Goal: Complete application form: Complete application form

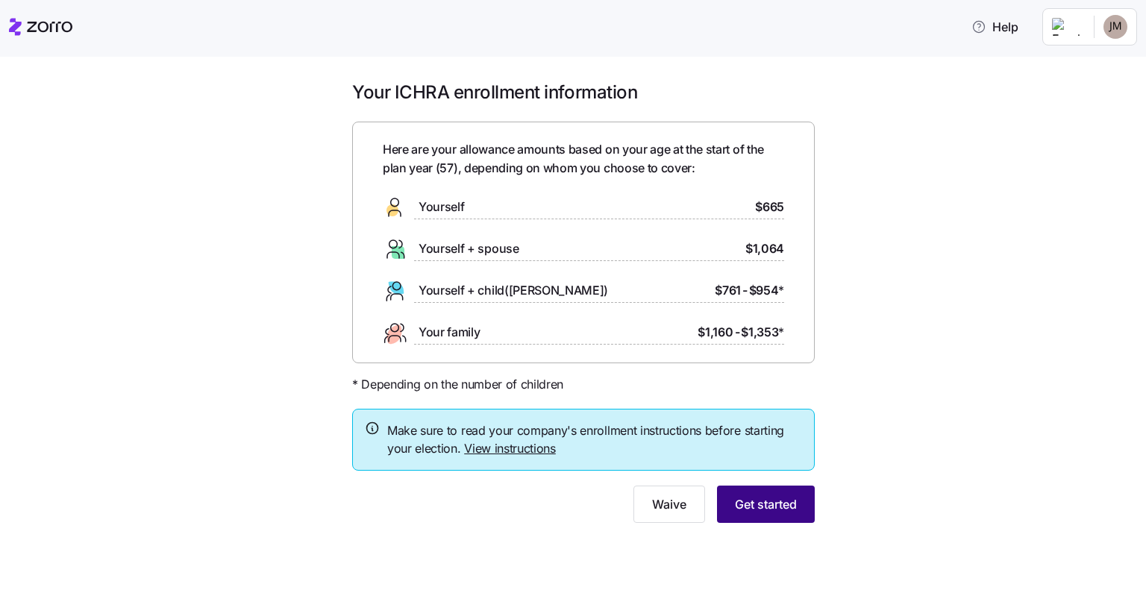
click at [767, 513] on button "Get started" at bounding box center [766, 504] width 98 height 37
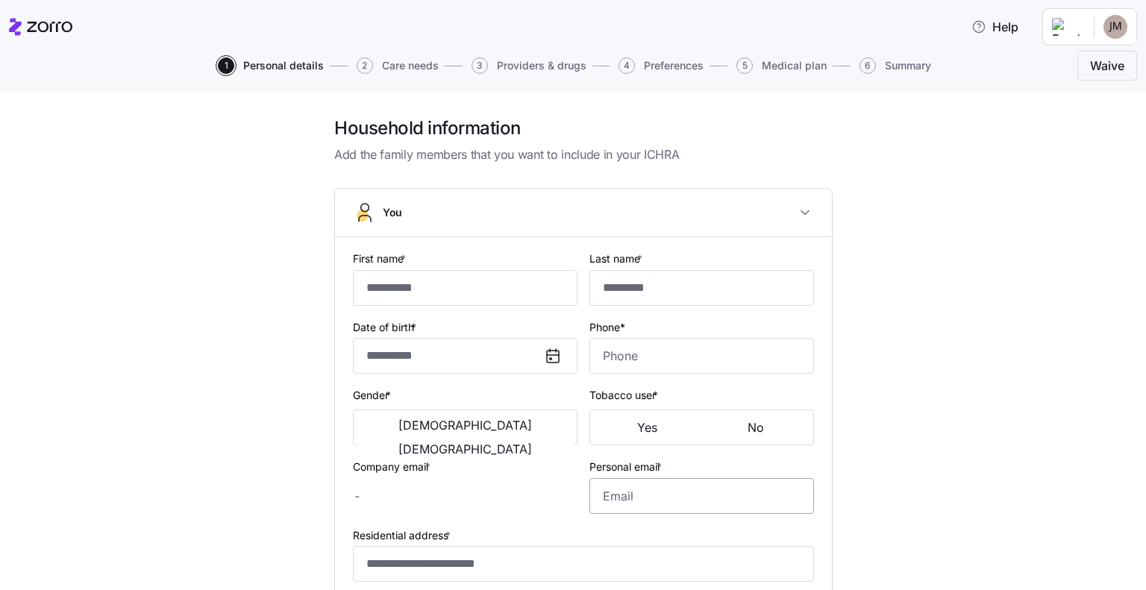
type input "*******"
type input "********"
type input "[EMAIL_ADDRESS][DOMAIN_NAME]"
type input "**********"
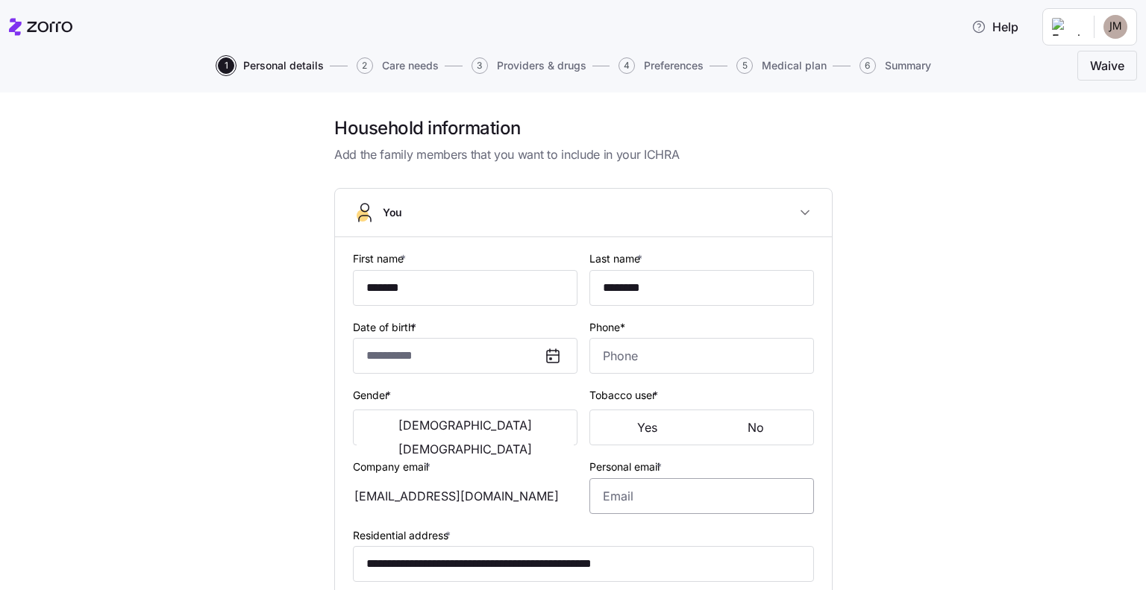
checkbox input "true"
type input "**********"
type input "[PHONE_NUMBER]"
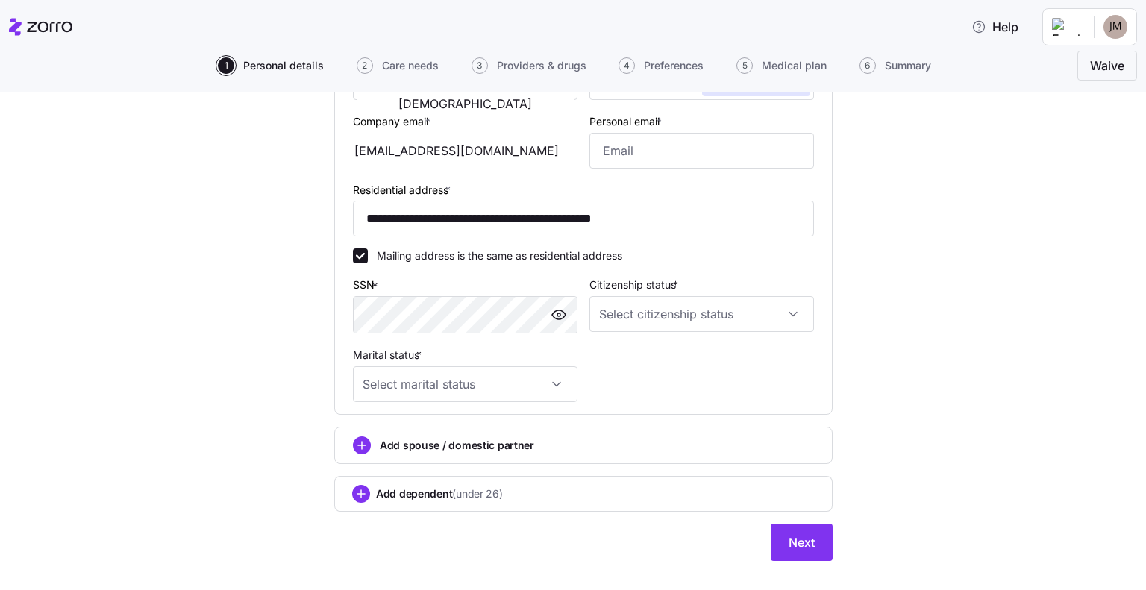
scroll to position [367, 0]
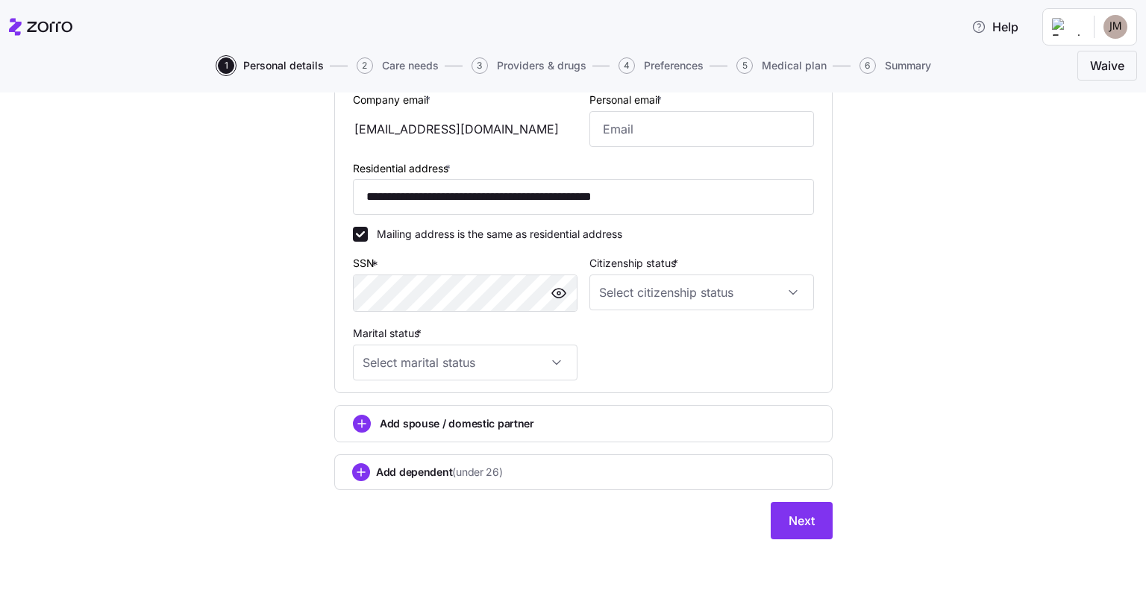
click at [574, 427] on div "Add spouse / domestic partner" at bounding box center [583, 424] width 461 height 18
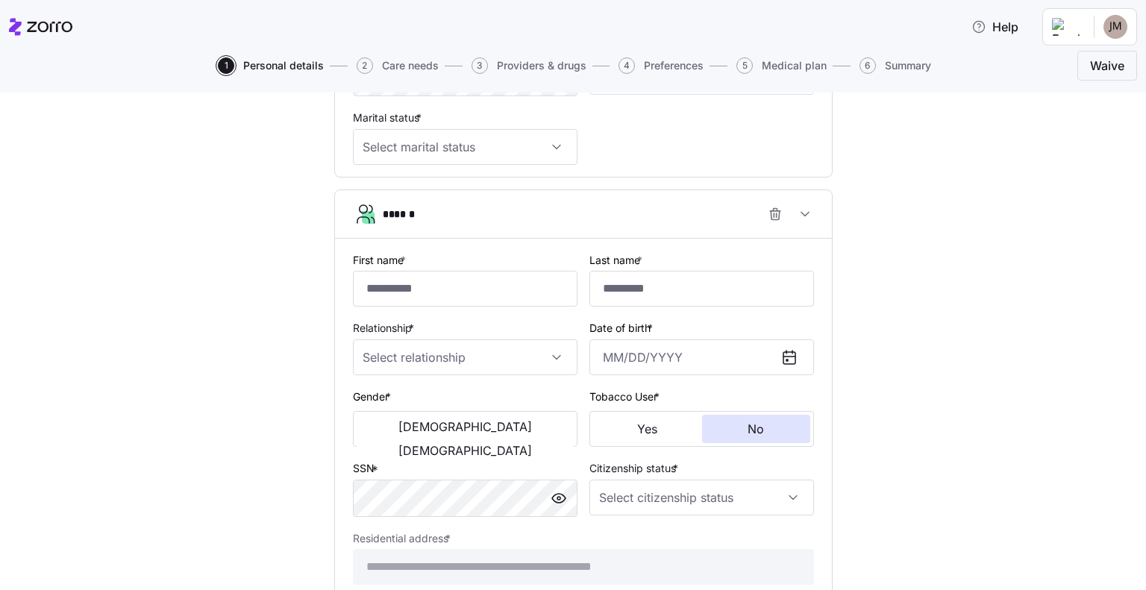
scroll to position [591, 0]
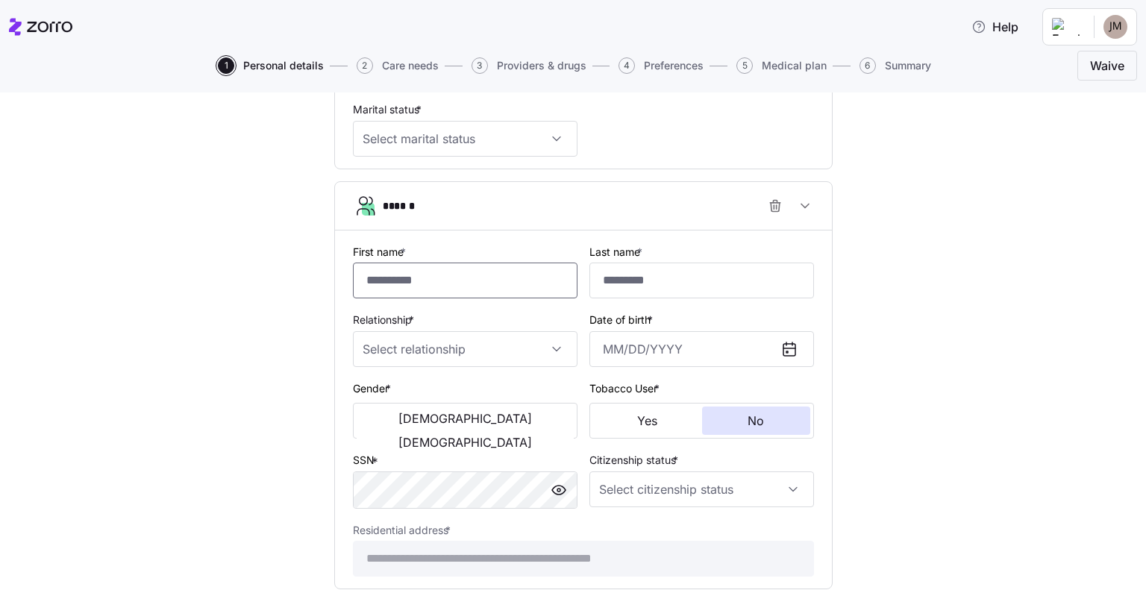
click at [477, 288] on input "First name *" at bounding box center [465, 281] width 224 height 36
type input "******"
type input "*"
type input "********"
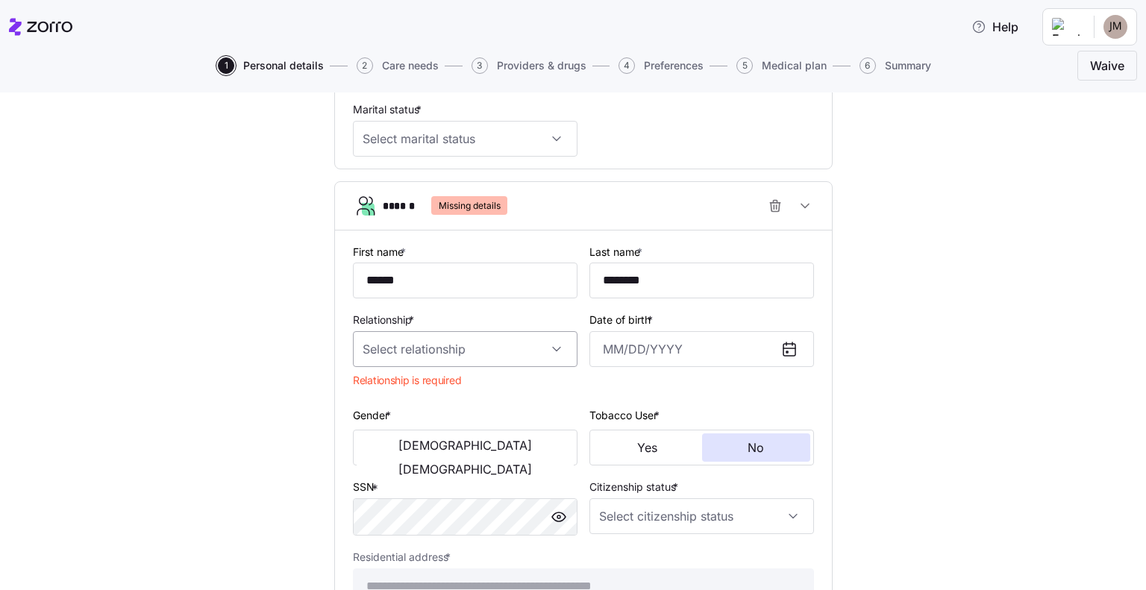
click at [547, 342] on input "Relationship *" at bounding box center [465, 349] width 224 height 36
click at [500, 381] on div "Spouse" at bounding box center [459, 391] width 213 height 31
type input "Spouse"
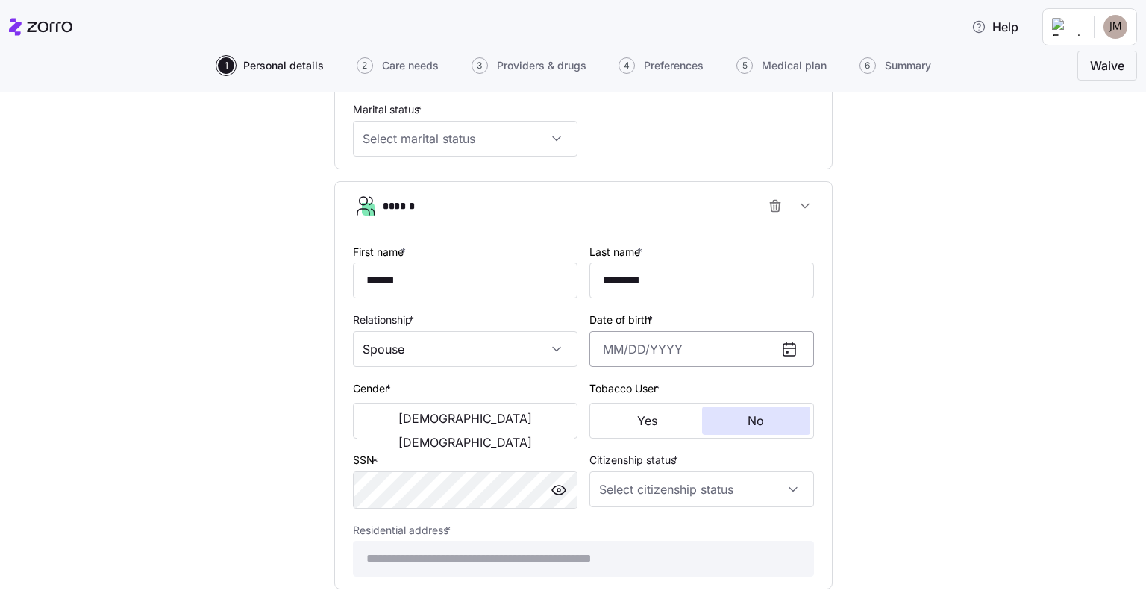
click at [641, 343] on input "Date of birth *" at bounding box center [701, 349] width 224 height 36
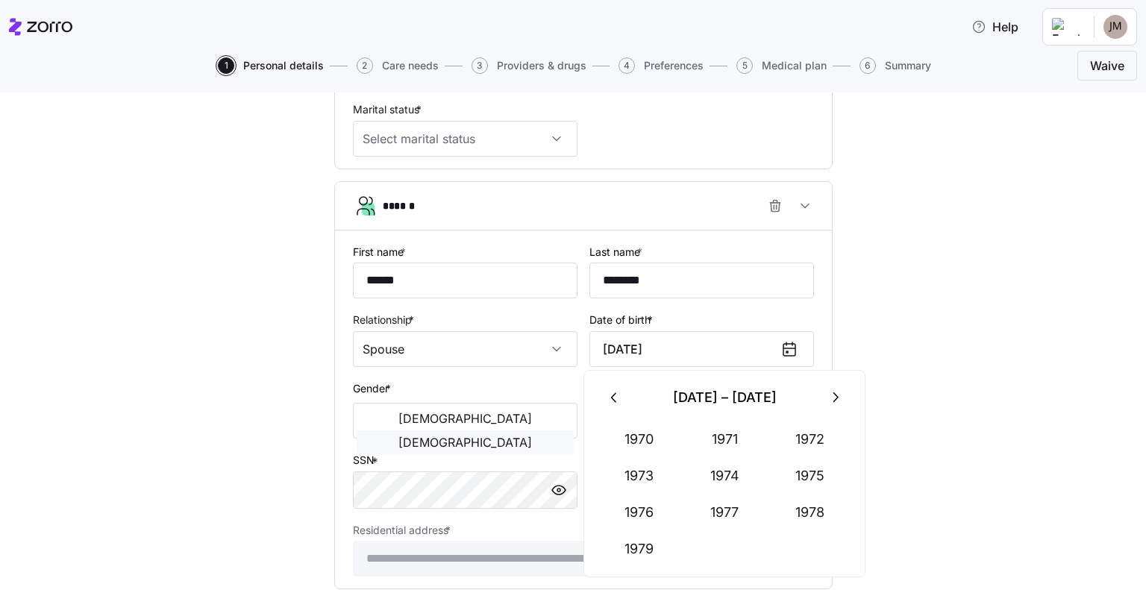
type input "[DATE]"
click at [488, 430] on button "[DEMOGRAPHIC_DATA]" at bounding box center [464, 442] width 217 height 24
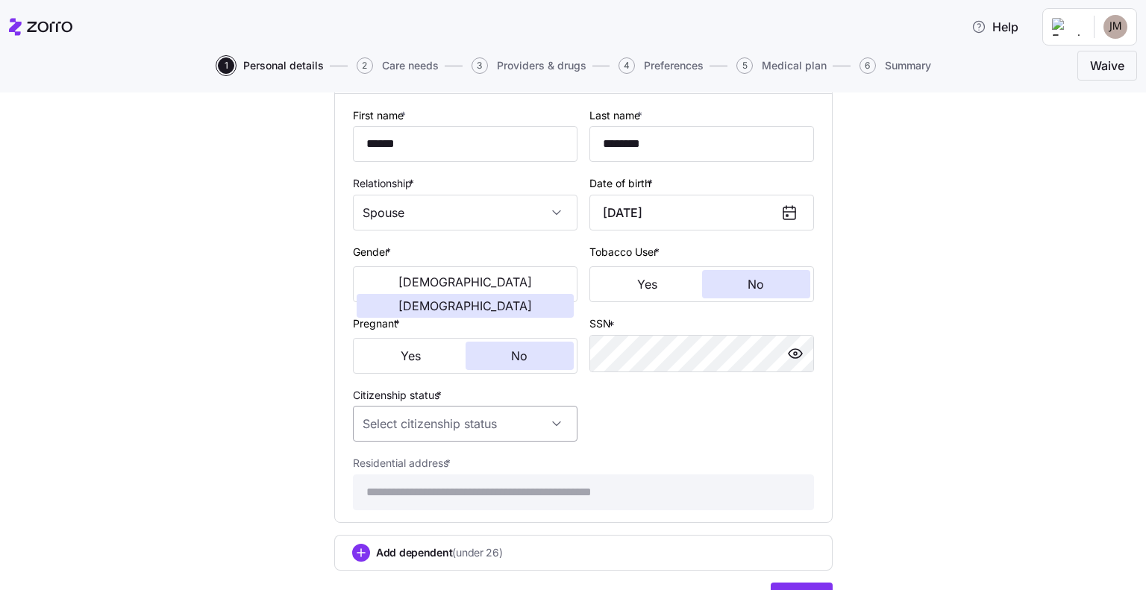
scroll to position [805, 0]
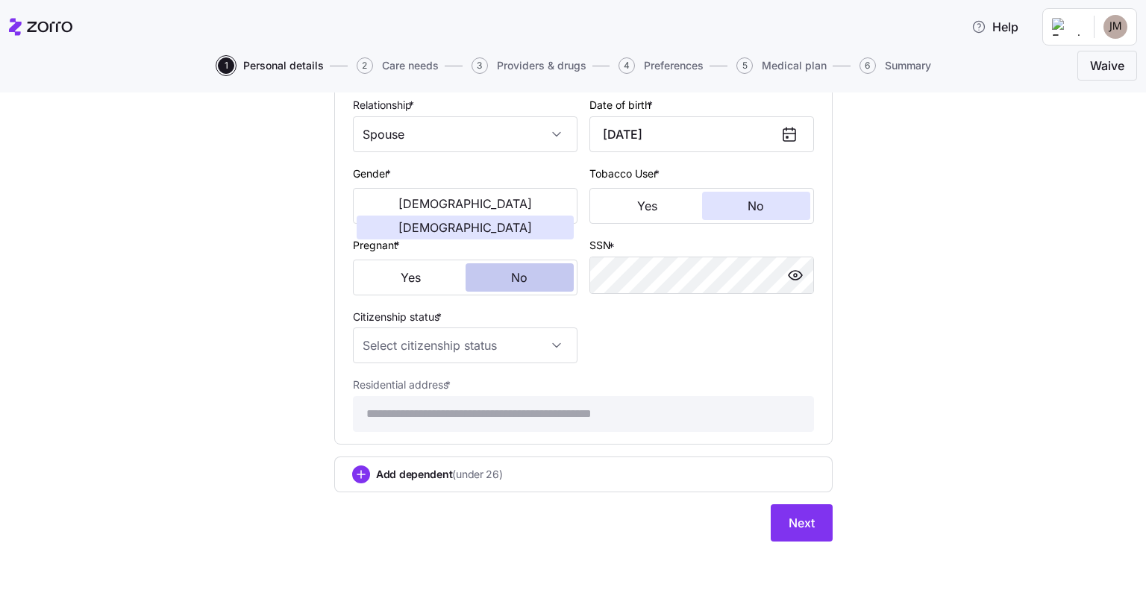
click at [501, 283] on button "No" at bounding box center [519, 277] width 109 height 28
click at [466, 339] on input "Citizenship status *" at bounding box center [465, 345] width 224 height 36
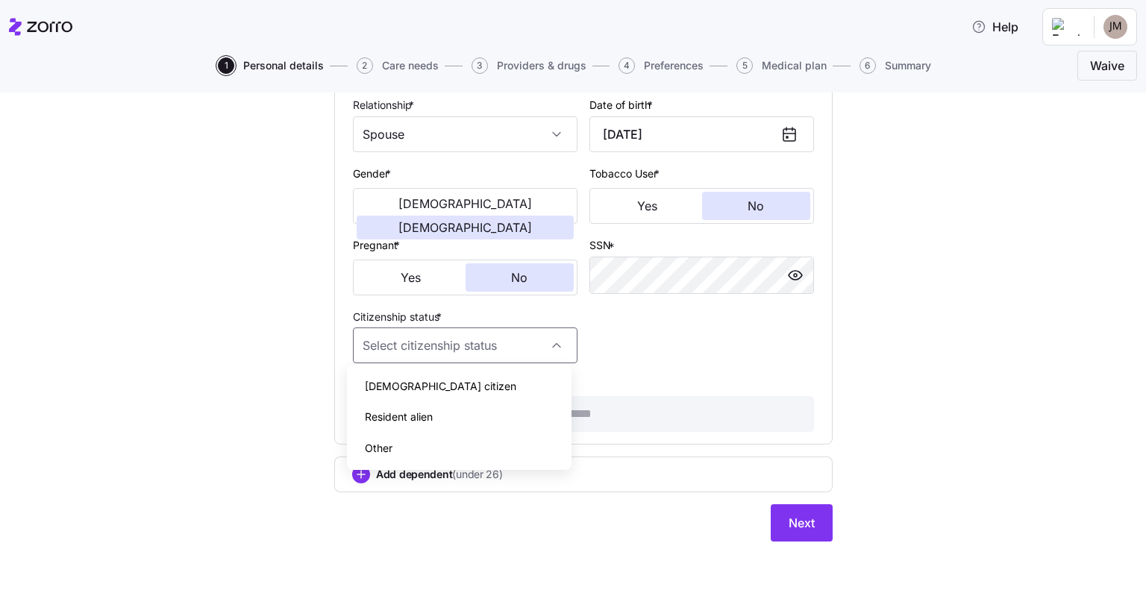
click at [458, 375] on div "[DEMOGRAPHIC_DATA] citizen" at bounding box center [459, 386] width 213 height 31
type input "[DEMOGRAPHIC_DATA] citizen"
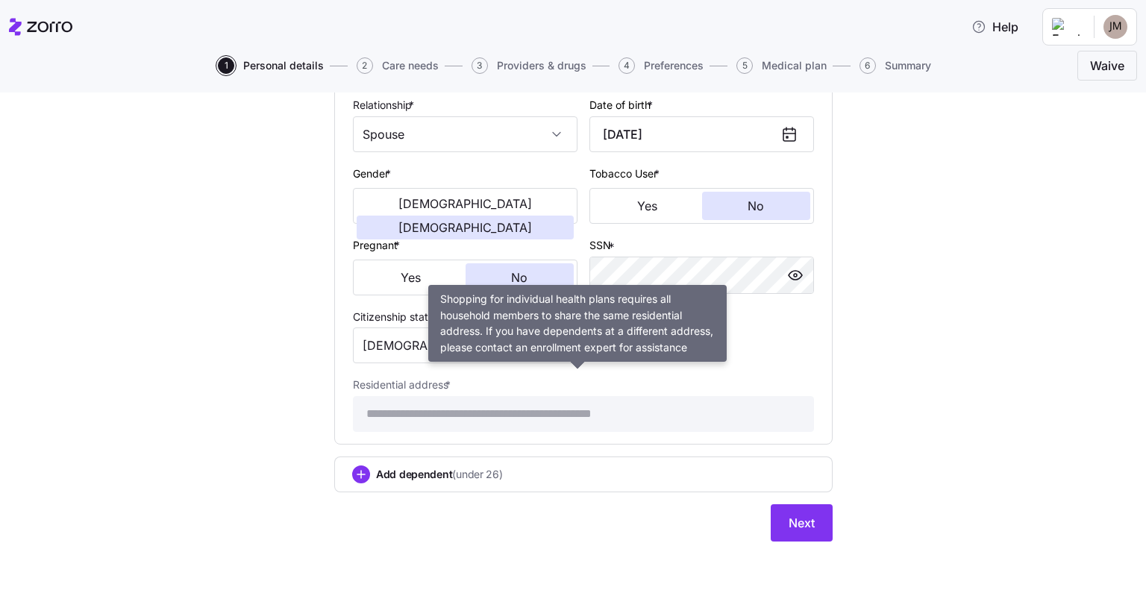
click at [782, 378] on div "**********" at bounding box center [583, 403] width 461 height 57
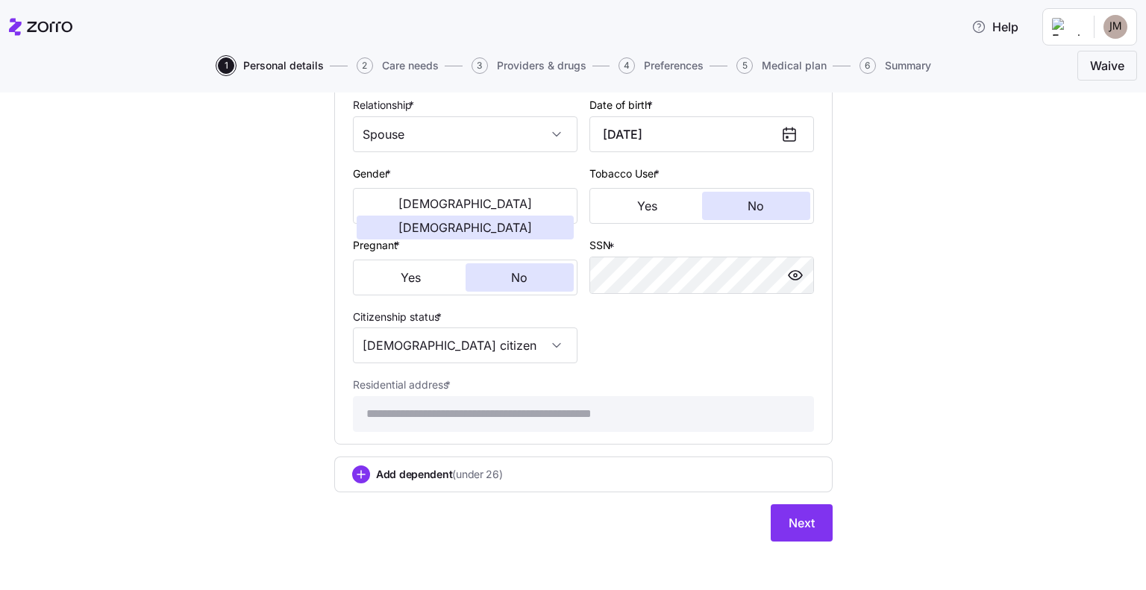
click at [535, 474] on div "Add dependent (under 26)" at bounding box center [583, 474] width 462 height 18
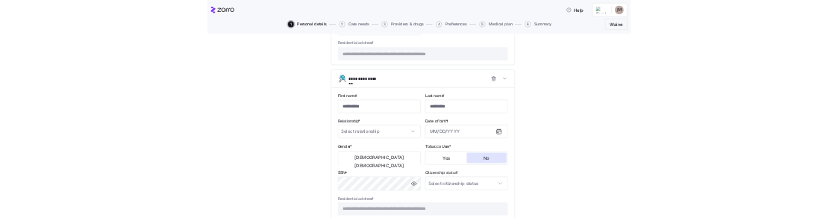
scroll to position [1185, 0]
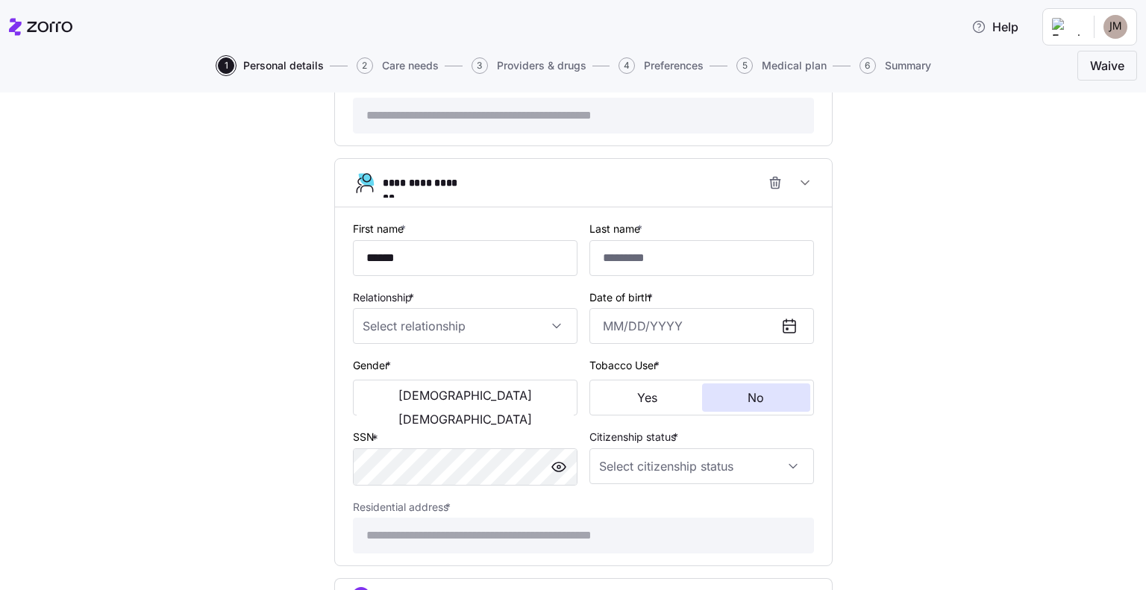
type input "******"
type input "********"
click at [436, 325] on input "Relationship *" at bounding box center [465, 326] width 224 height 36
click at [427, 362] on div "Child" at bounding box center [459, 365] width 213 height 31
type input "Child"
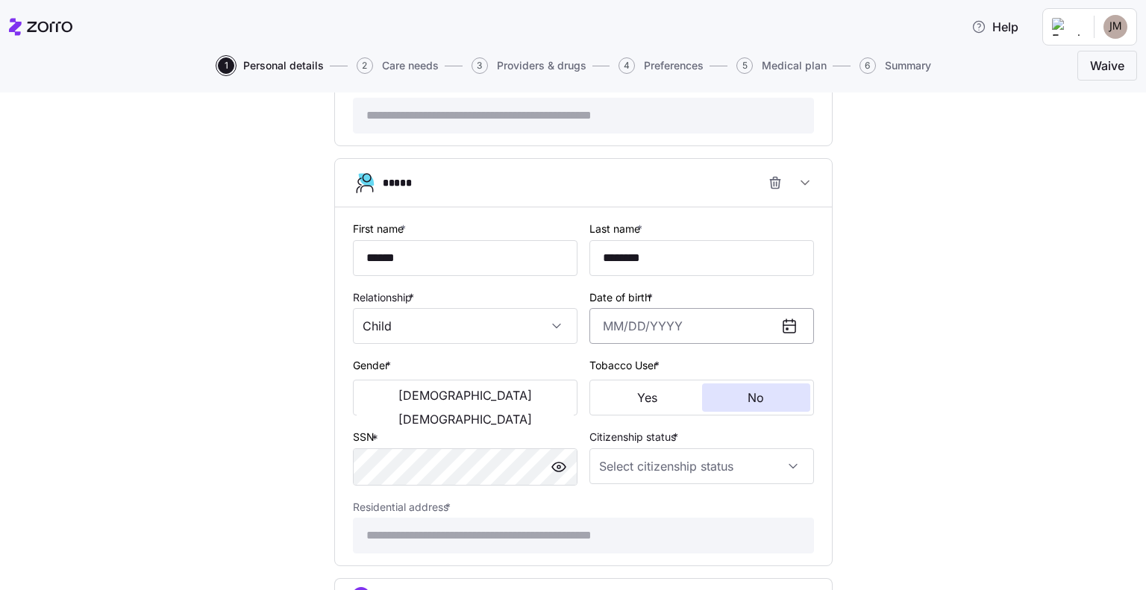
click at [629, 330] on input "Date of birth *" at bounding box center [701, 326] width 224 height 36
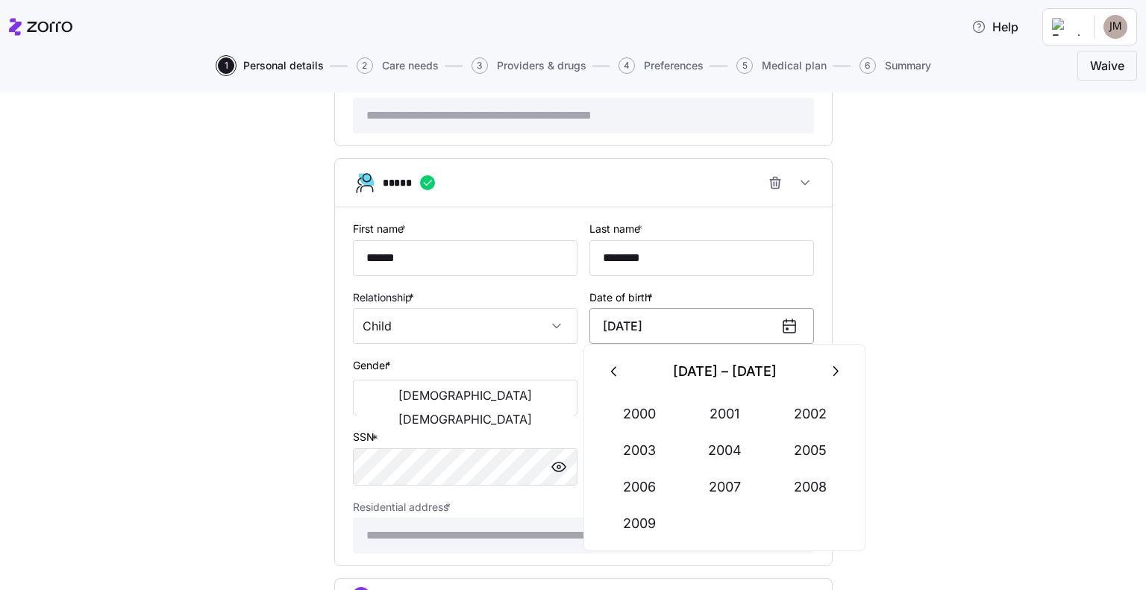
type input "[DATE]"
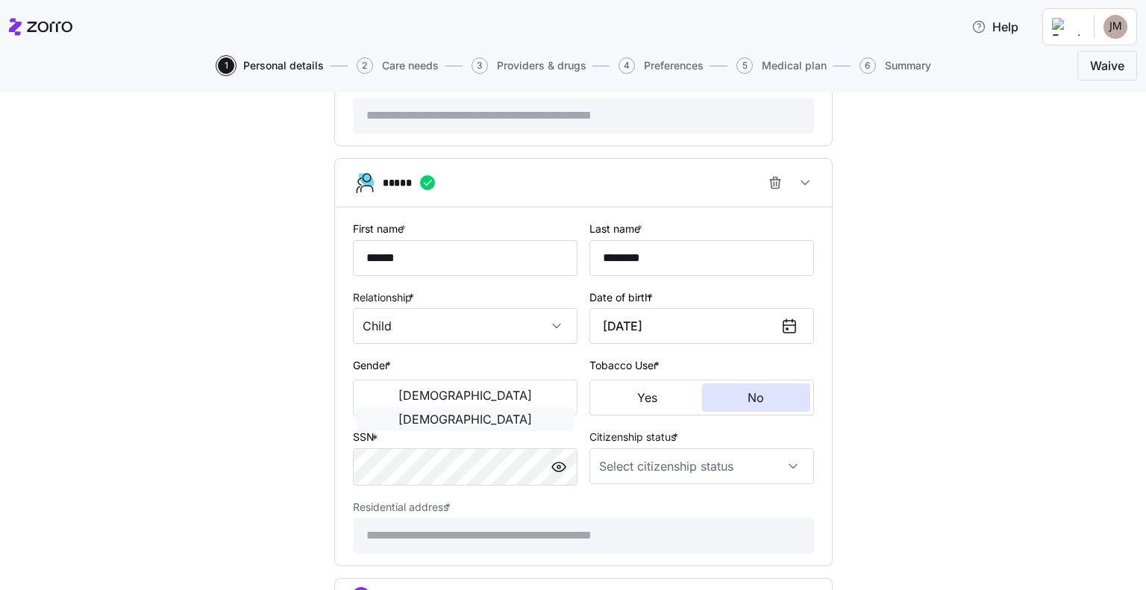
click at [544, 407] on button "[DEMOGRAPHIC_DATA]" at bounding box center [464, 419] width 217 height 24
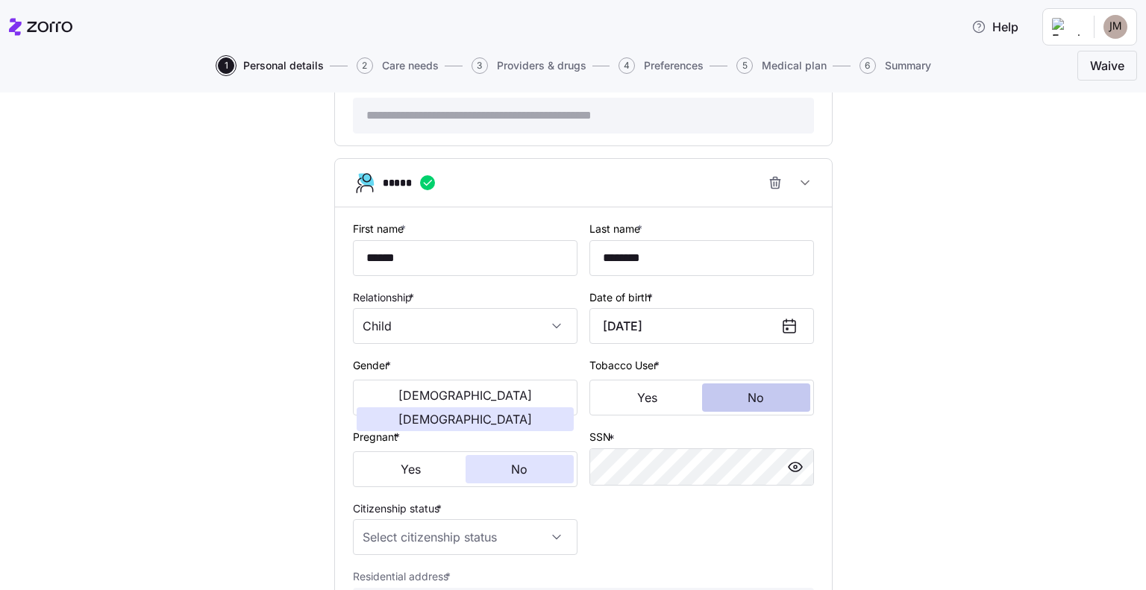
click at [748, 392] on span "No" at bounding box center [755, 398] width 16 height 12
click at [489, 464] on button "No" at bounding box center [519, 469] width 109 height 28
click at [486, 525] on input "Citizenship status *" at bounding box center [465, 537] width 224 height 36
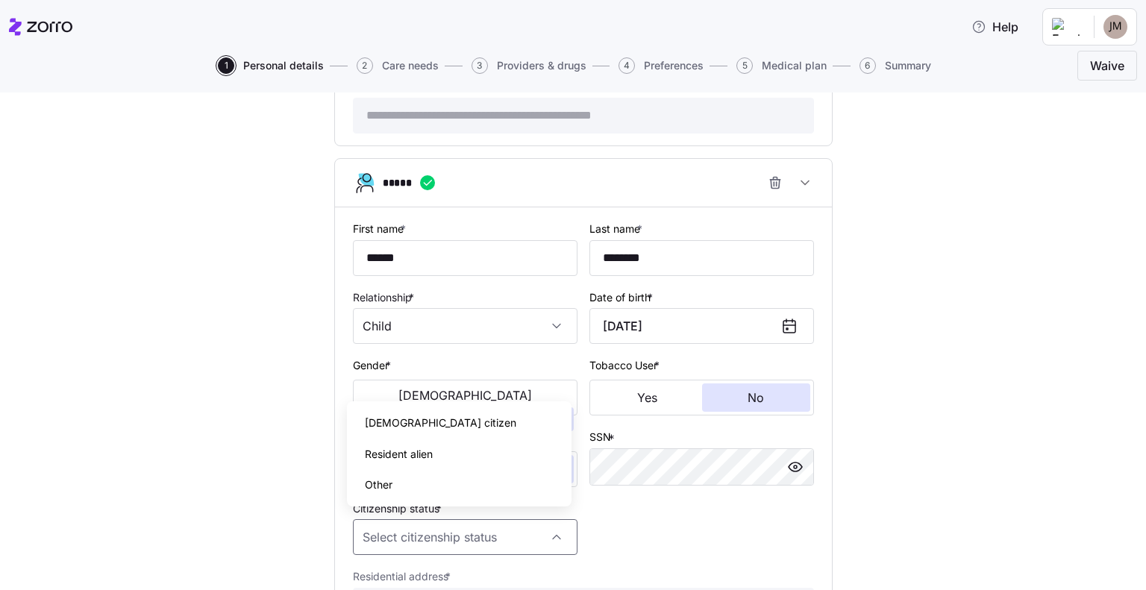
click at [432, 430] on div "[DEMOGRAPHIC_DATA] citizen" at bounding box center [459, 422] width 213 height 31
type input "[DEMOGRAPHIC_DATA] citizen"
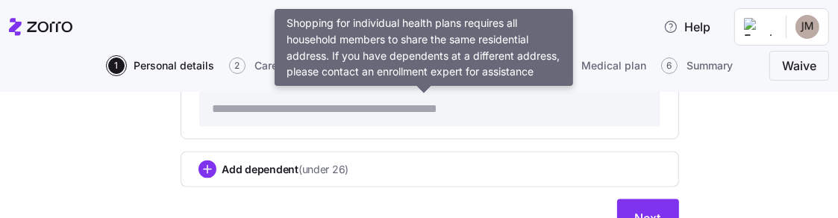
scroll to position [1707, 0]
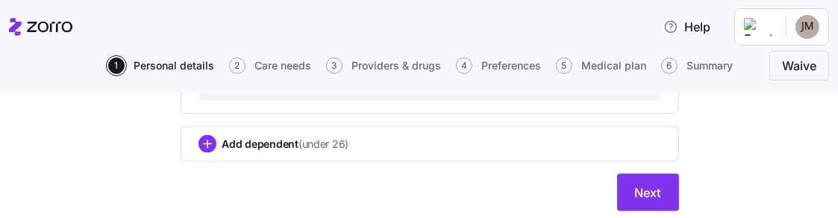
click at [346, 142] on div "Add dependent (under 26)" at bounding box center [429, 144] width 462 height 18
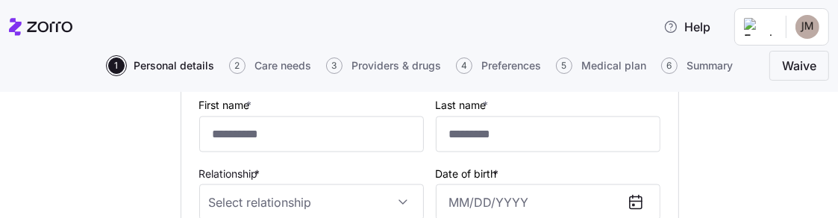
scroll to position [1800, 0]
type input "******"
type input "********"
click at [318, 183] on input "Relationship *" at bounding box center [311, 201] width 224 height 36
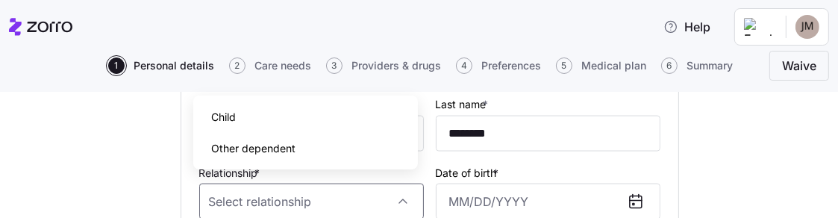
click at [304, 119] on div "Child" at bounding box center [305, 116] width 213 height 31
type input "Child"
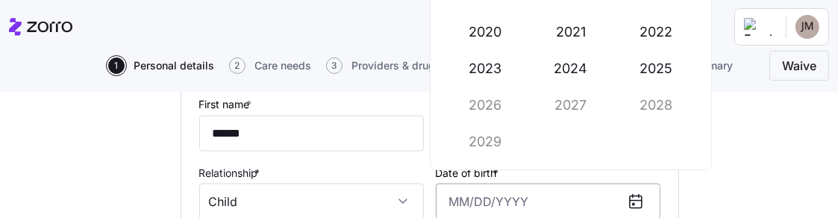
click at [480, 193] on input "Date of birth *" at bounding box center [548, 201] width 224 height 36
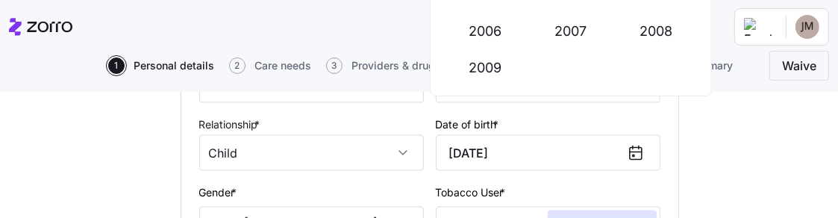
scroll to position [1874, 0]
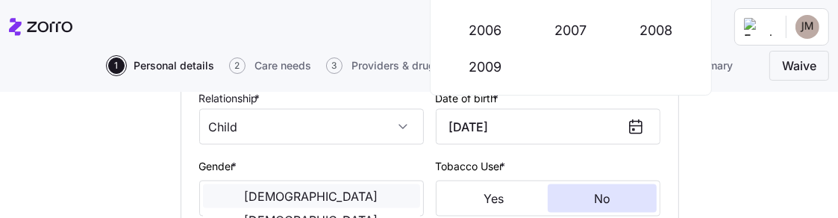
type input "[DATE]"
click at [265, 184] on button "[DEMOGRAPHIC_DATA]" at bounding box center [311, 196] width 217 height 24
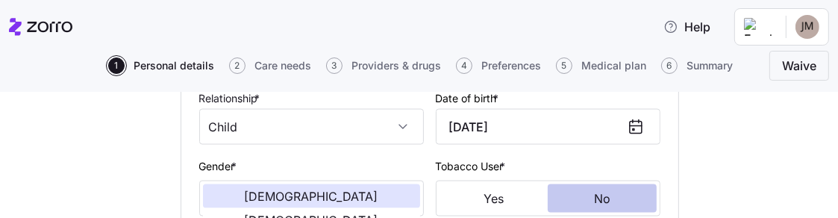
click at [597, 192] on span "No" at bounding box center [602, 198] width 16 height 12
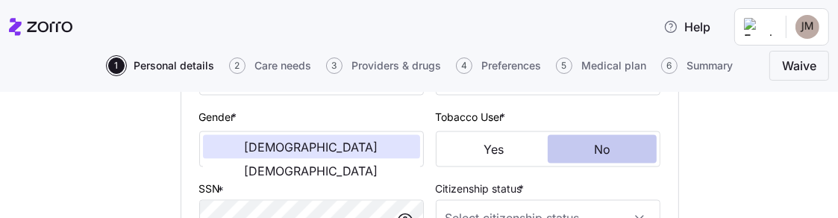
scroll to position [1949, 0]
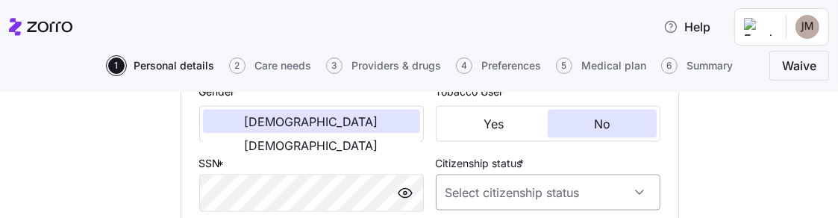
click at [471, 177] on input "Citizenship status *" at bounding box center [548, 193] width 224 height 36
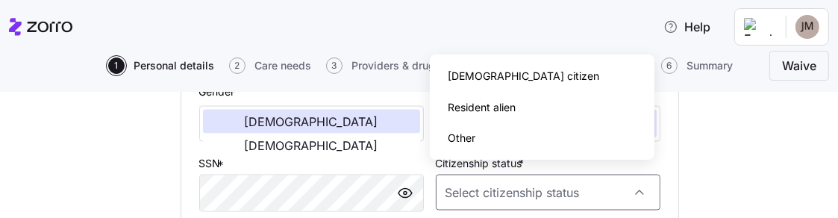
click at [484, 77] on span "[DEMOGRAPHIC_DATA] citizen" at bounding box center [522, 76] width 151 height 16
type input "[DEMOGRAPHIC_DATA] citizen"
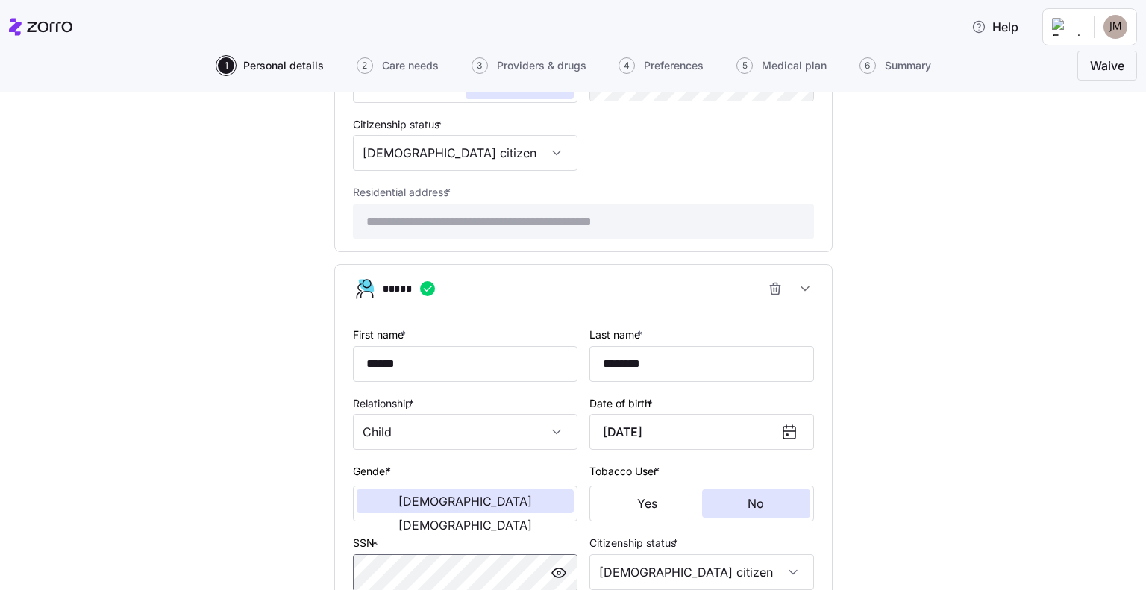
scroll to position [1793, 0]
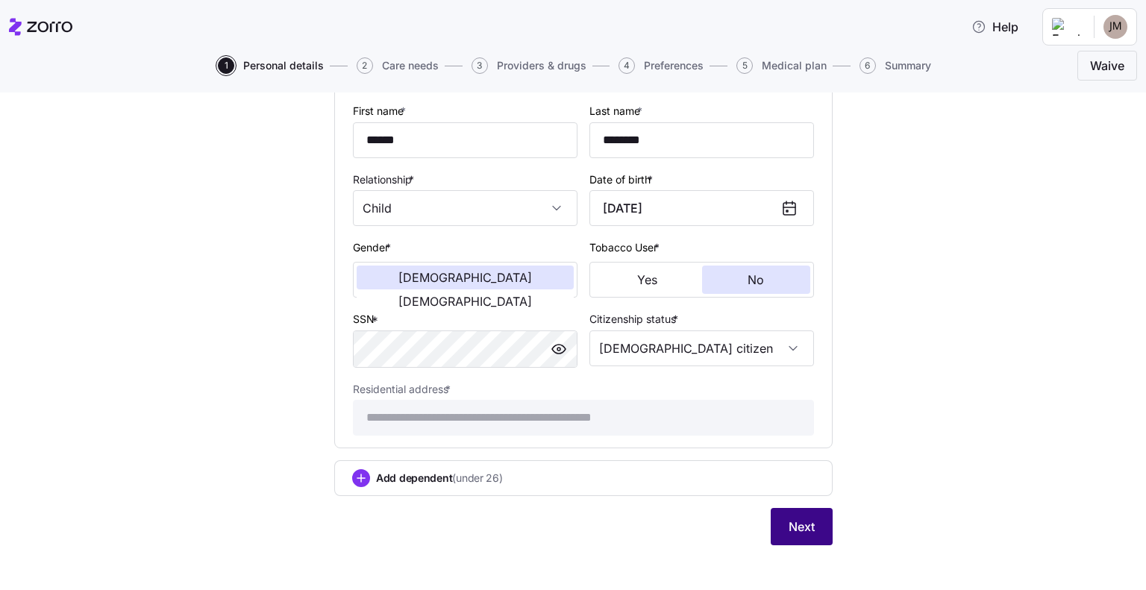
click at [804, 508] on button "Next" at bounding box center [801, 526] width 62 height 37
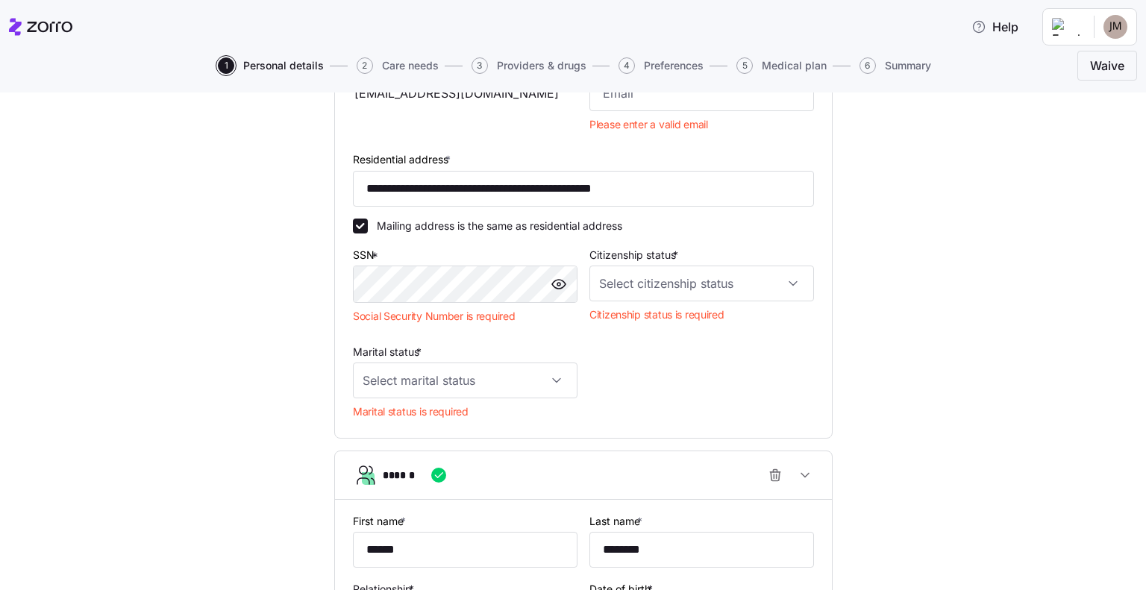
scroll to position [376, 0]
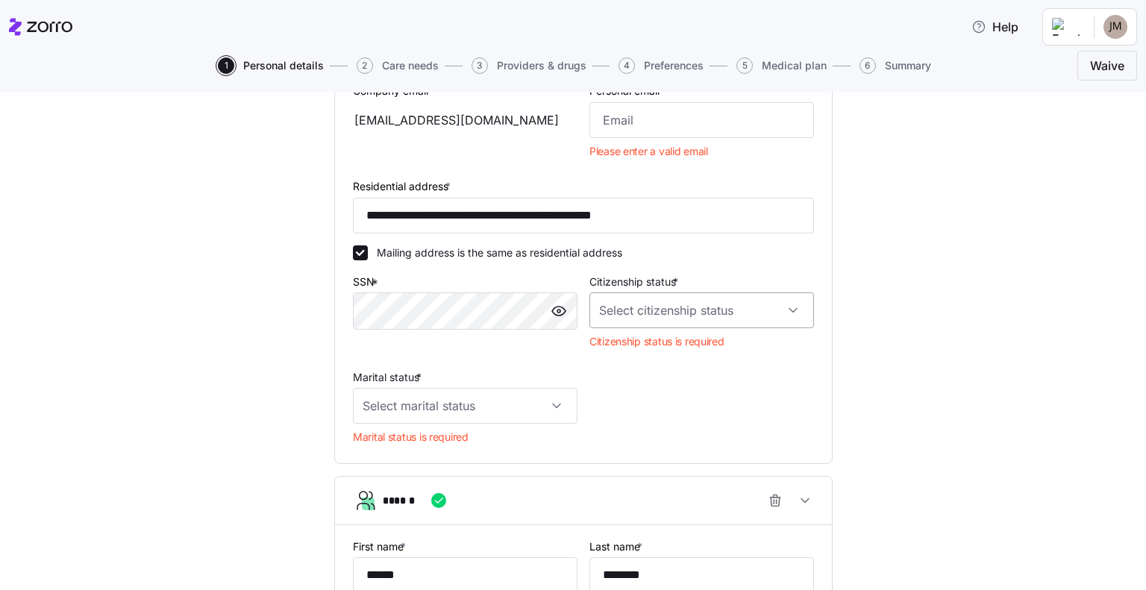
click at [731, 308] on input "Citizenship status *" at bounding box center [701, 310] width 224 height 36
click at [674, 347] on div "[DEMOGRAPHIC_DATA] citizen" at bounding box center [695, 353] width 213 height 31
type input "[DEMOGRAPHIC_DATA] citizen"
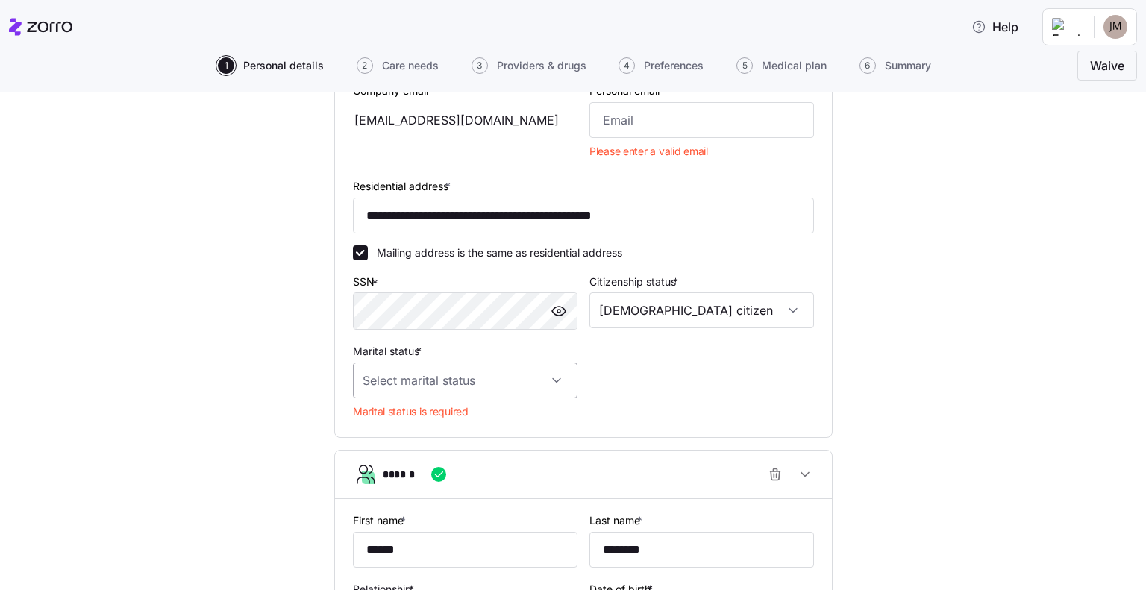
click at [519, 378] on input "Marital status *" at bounding box center [465, 380] width 224 height 36
click at [458, 461] on div "Married" at bounding box center [459, 454] width 213 height 31
type input "Married"
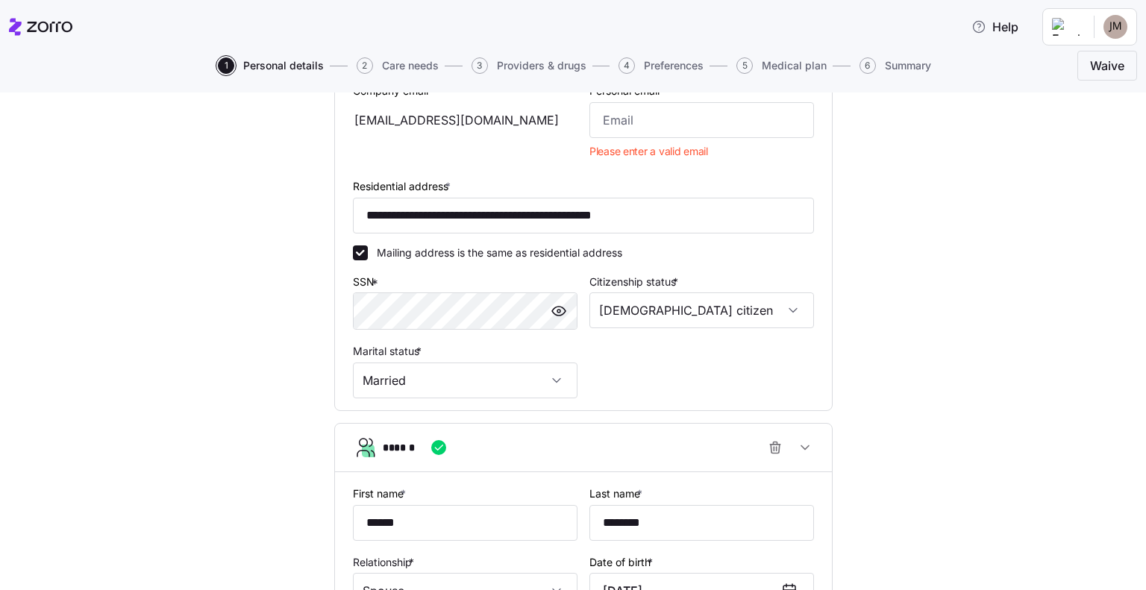
click at [600, 117] on input "Personal email *" at bounding box center [701, 120] width 224 height 36
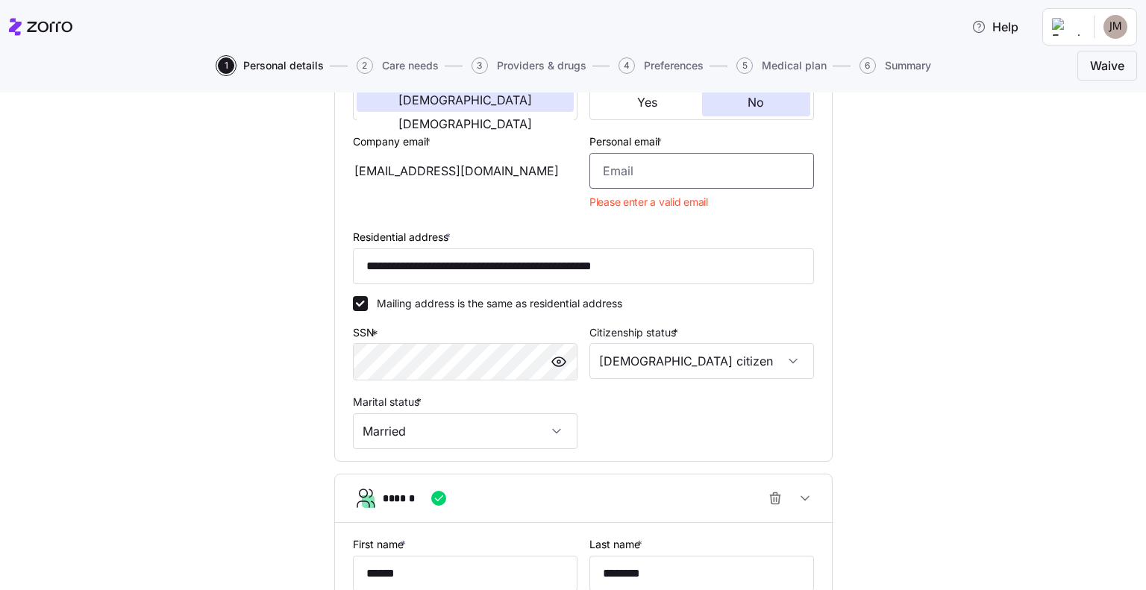
scroll to position [301, 0]
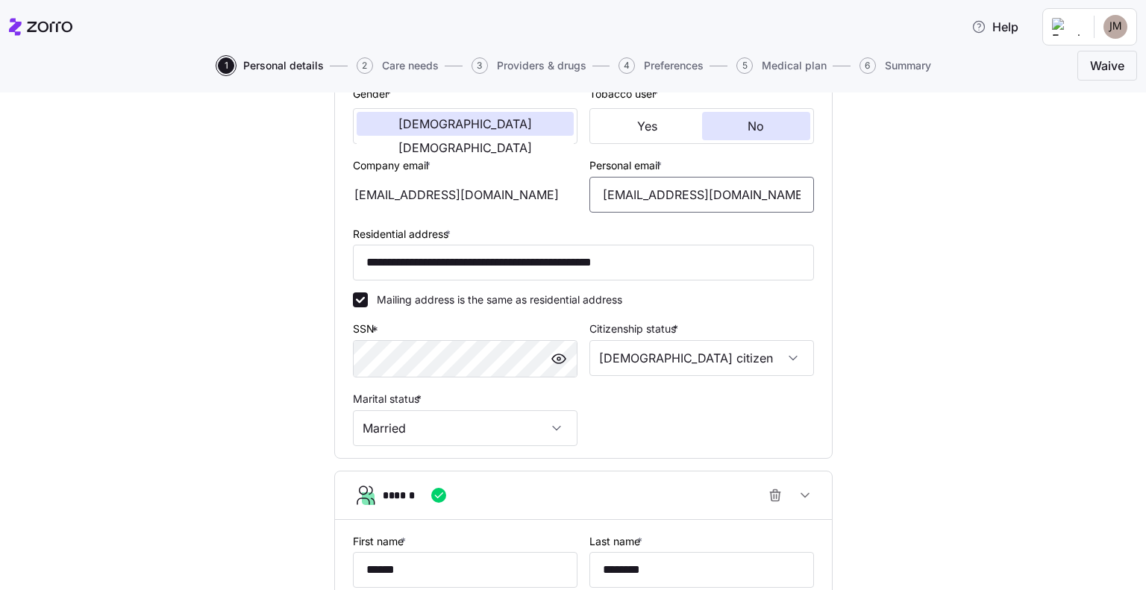
type input "[EMAIL_ADDRESS][DOMAIN_NAME]"
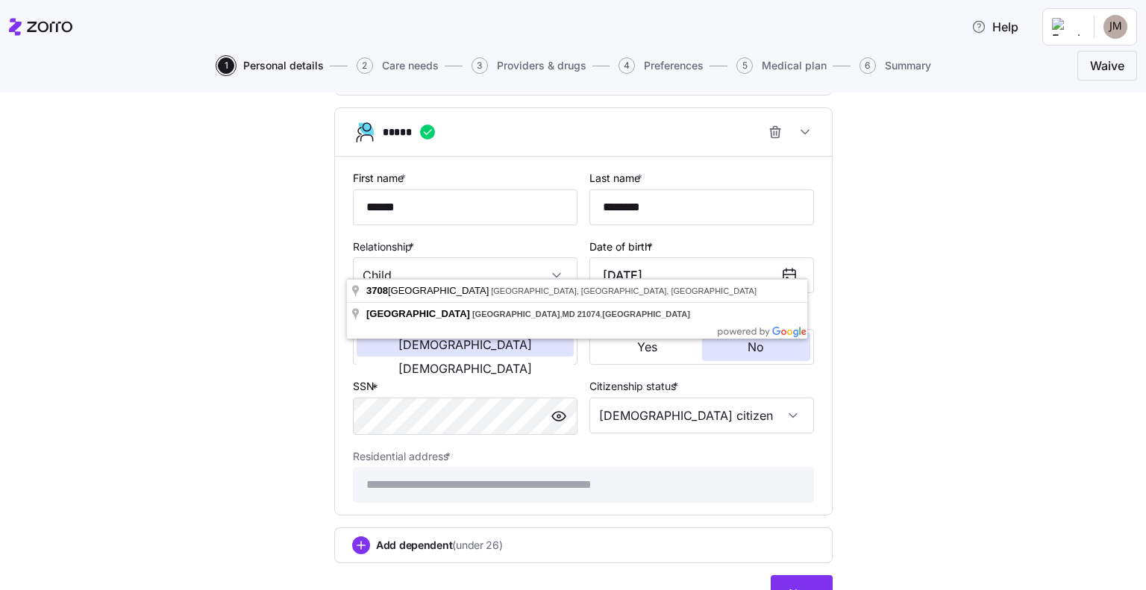
scroll to position [1712, 0]
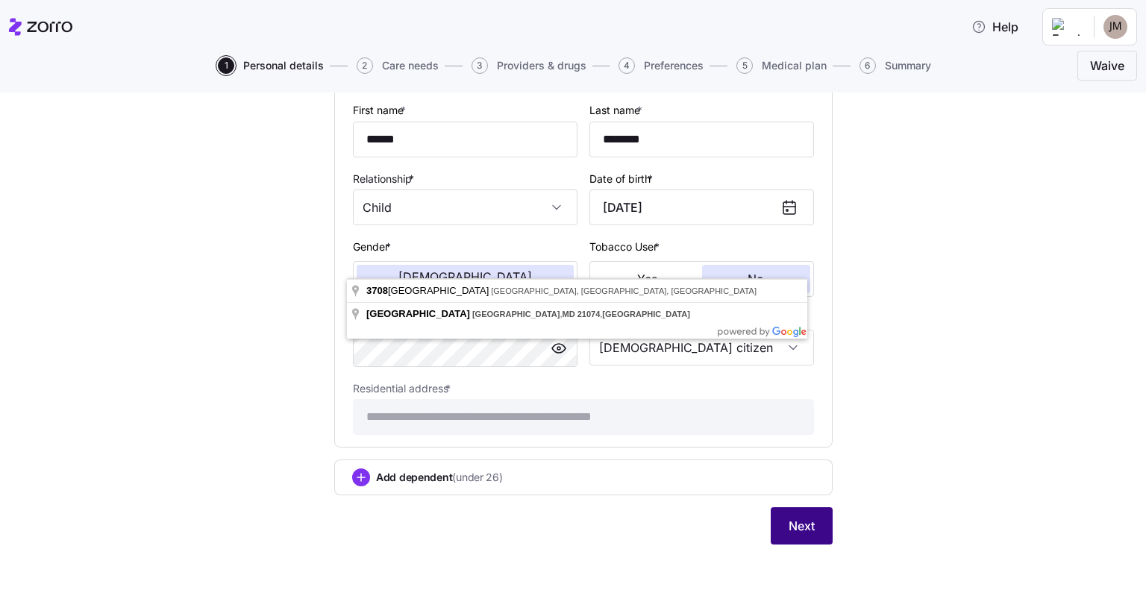
click at [790, 517] on span "Next" at bounding box center [801, 526] width 26 height 18
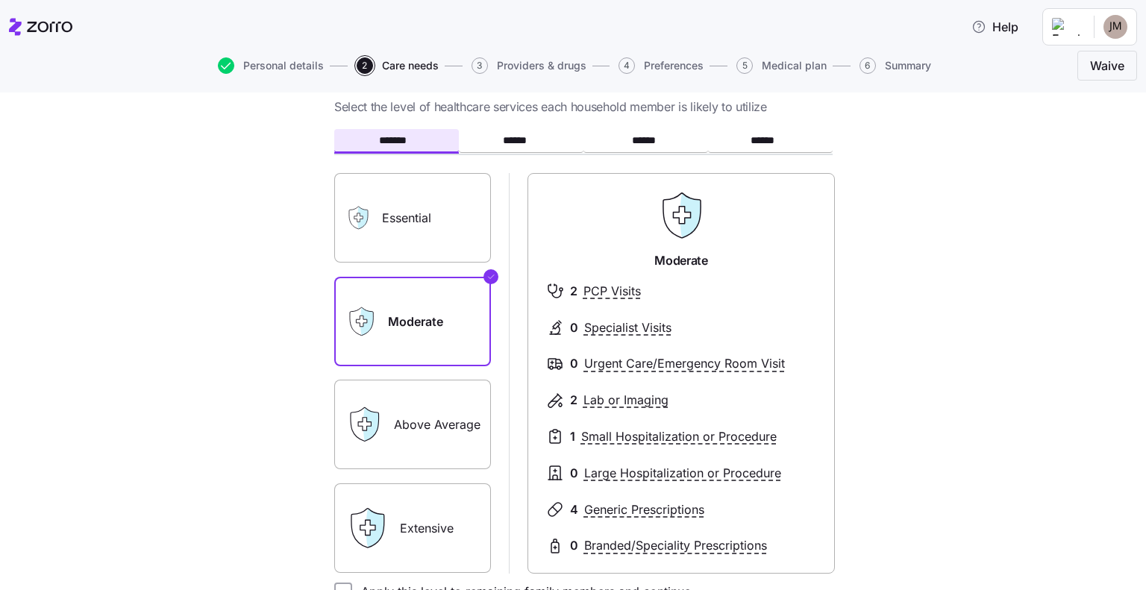
scroll to position [75, 0]
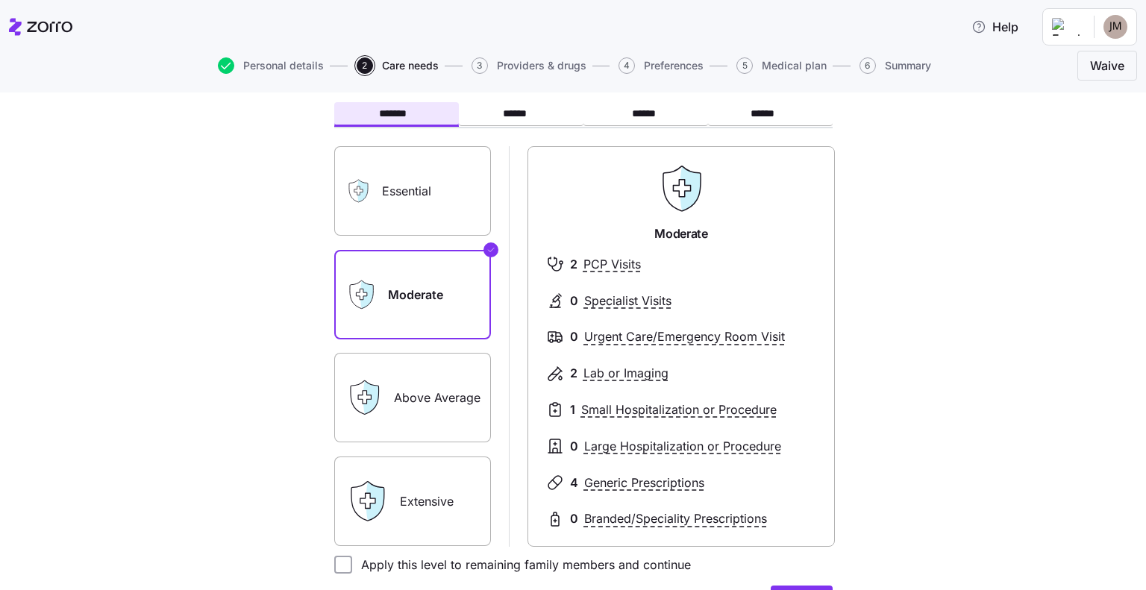
click at [388, 525] on div "Extensive" at bounding box center [412, 500] width 157 height 89
click at [403, 500] on label "Extensive" at bounding box center [412, 500] width 157 height 89
click at [0, 0] on input "Extensive" at bounding box center [0, 0] width 0 height 0
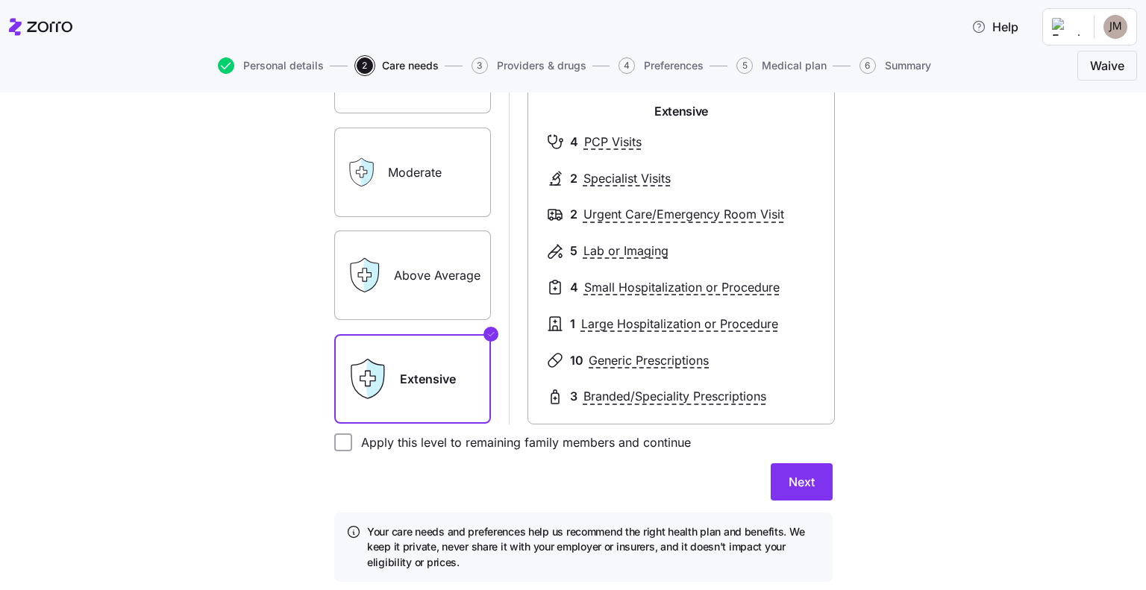
scroll to position [224, 0]
